Goal: Information Seeking & Learning: Understand process/instructions

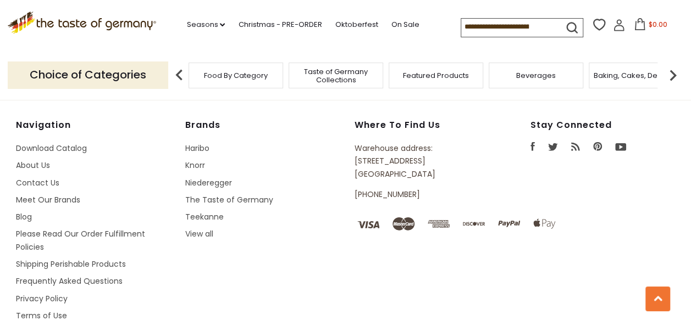
scroll to position [1544, 0]
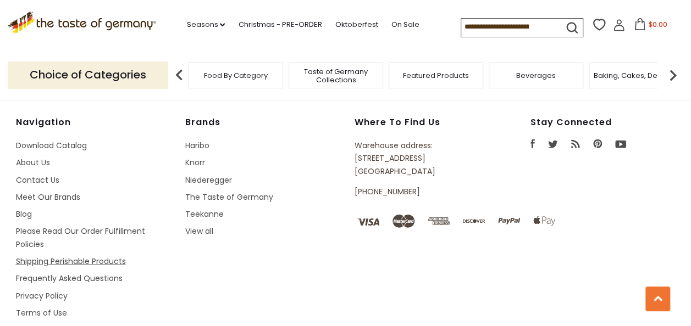
click at [64, 256] on link "Shipping Perishable Products" at bounding box center [71, 261] width 110 height 11
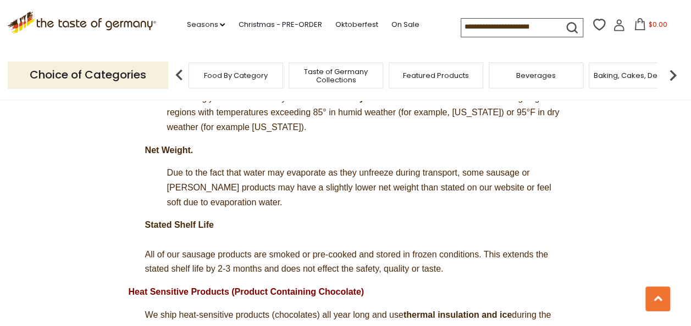
scroll to position [735, 0]
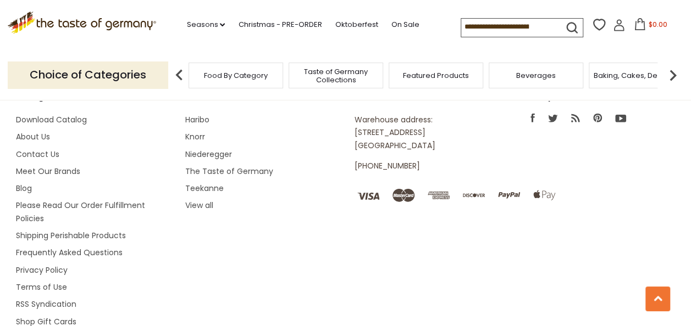
scroll to position [1508, 0]
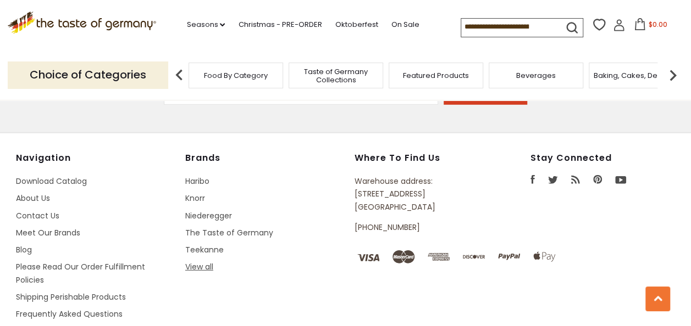
click at [204, 262] on link "View all" at bounding box center [199, 267] width 28 height 11
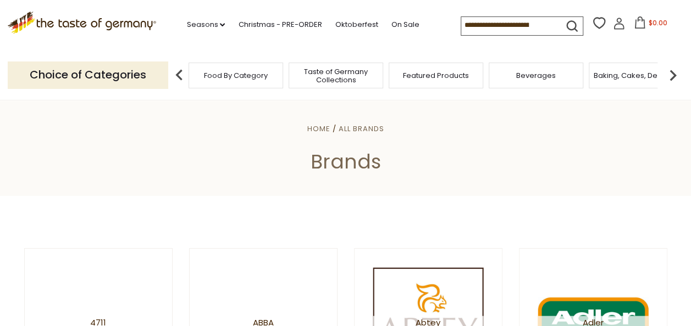
click at [591, 80] on div "Baking, Cakes, Desserts" at bounding box center [636, 76] width 95 height 26
